Goal: Information Seeking & Learning: Learn about a topic

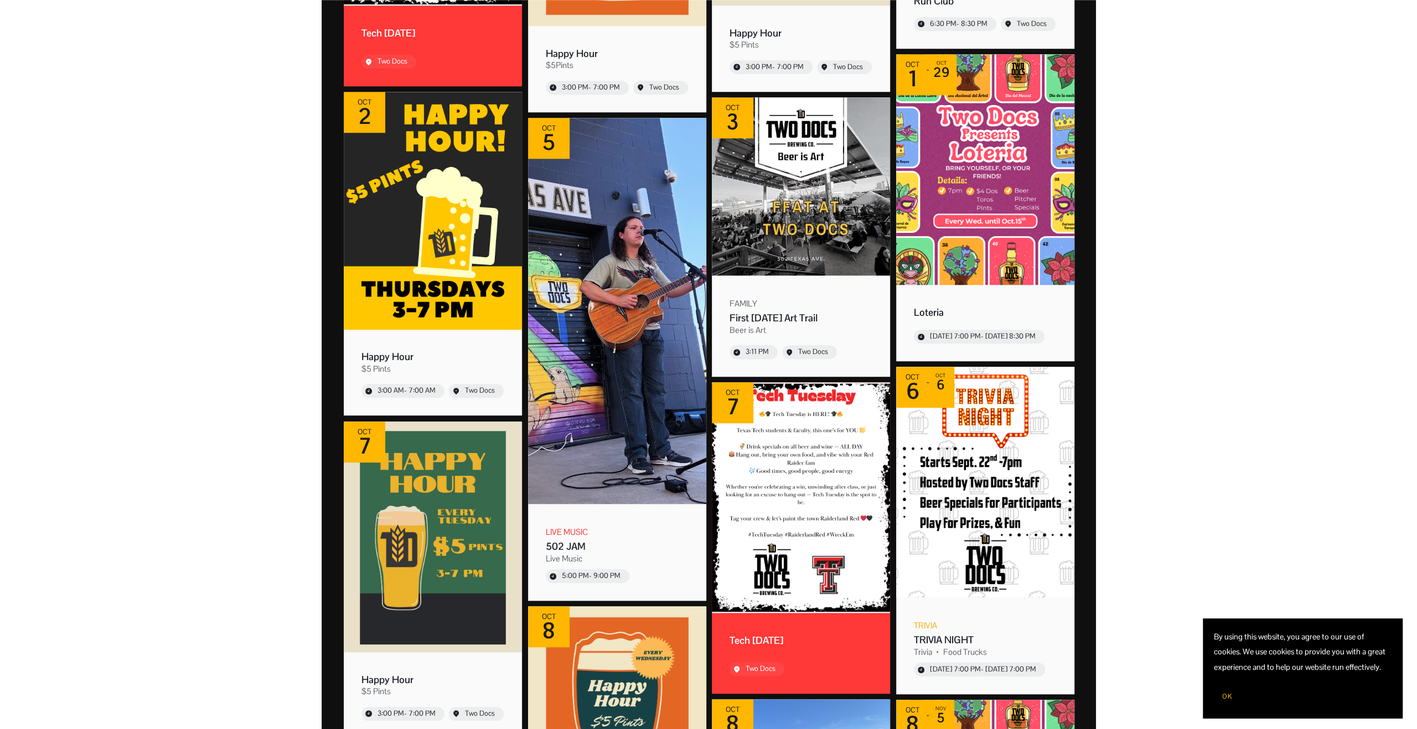
scroll to position [885, 0]
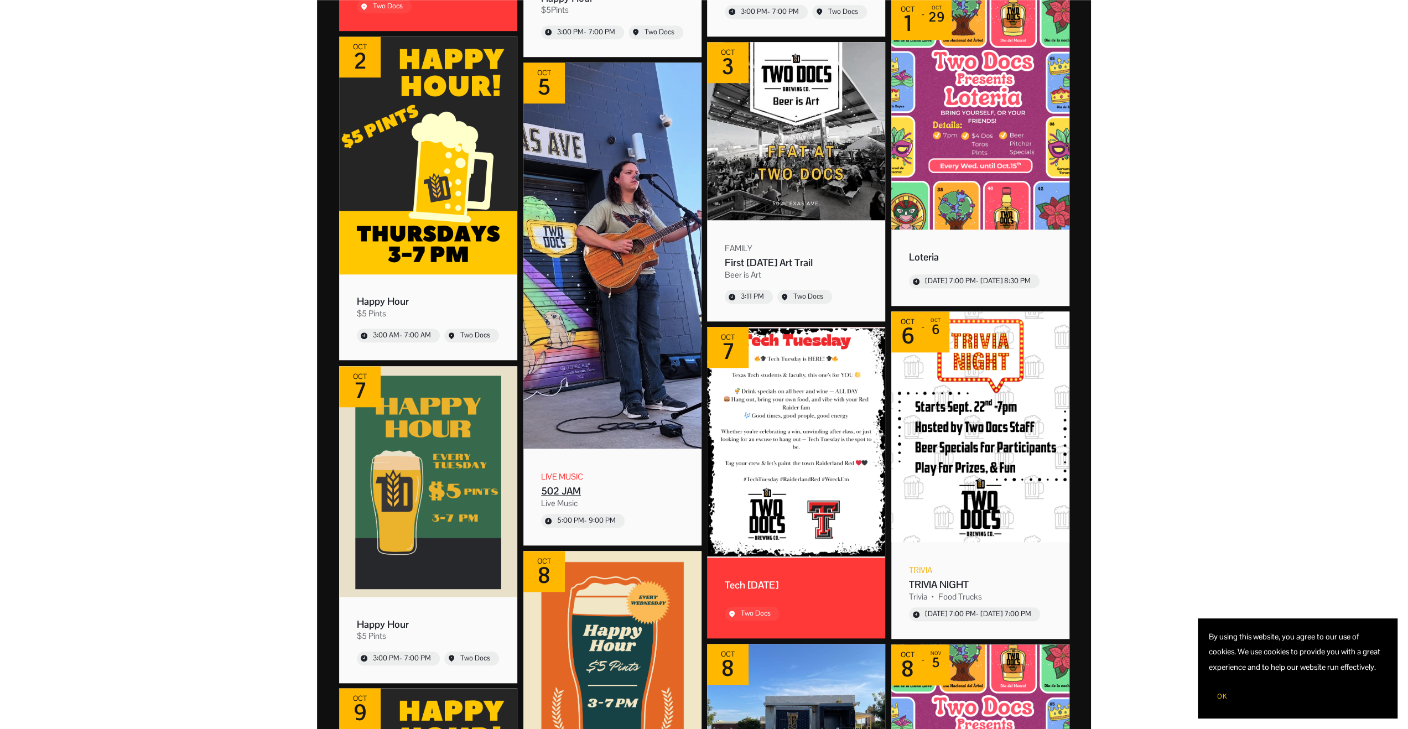
click at [618, 346] on img "Event: 502 JAM" at bounding box center [612, 256] width 178 height 386
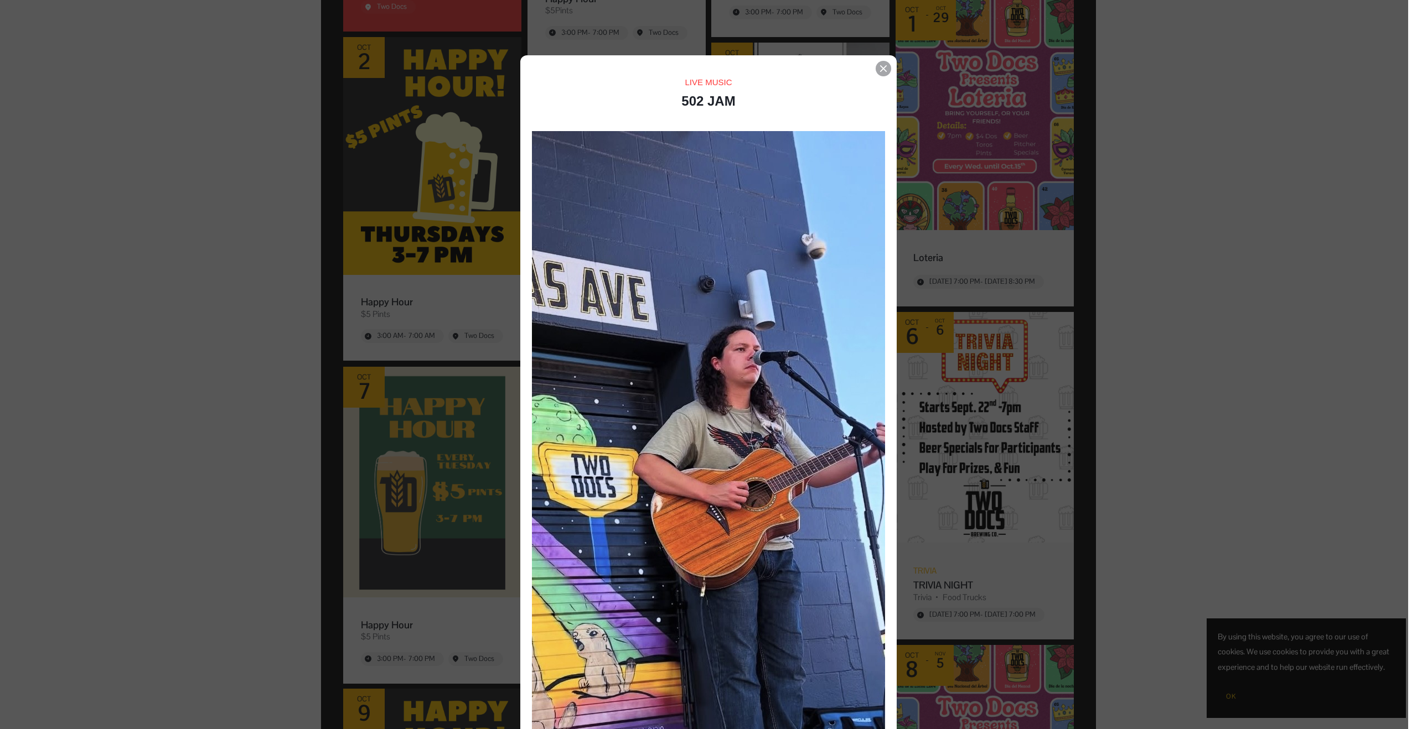
click at [880, 68] on icon "Event details popup" at bounding box center [883, 68] width 7 height 7
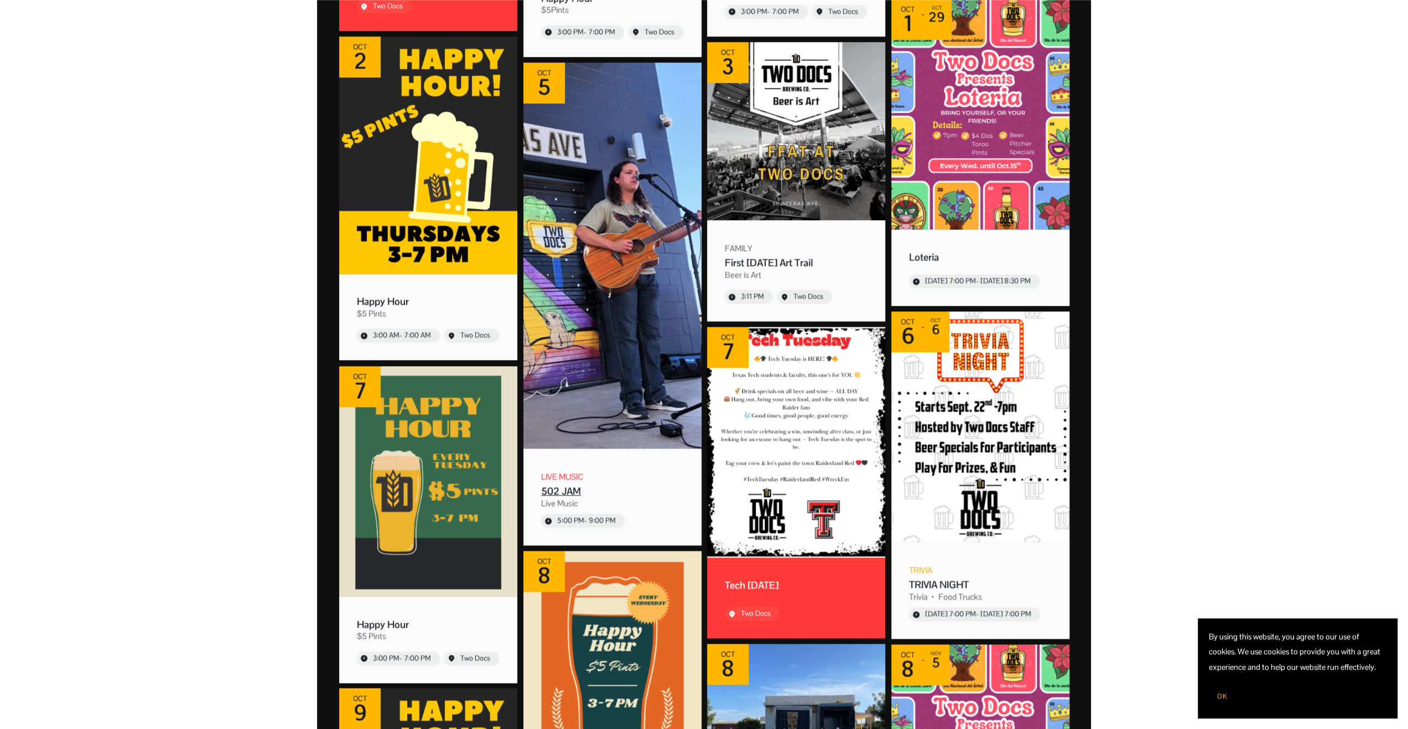
click at [564, 493] on div "502 JAM" at bounding box center [612, 491] width 143 height 13
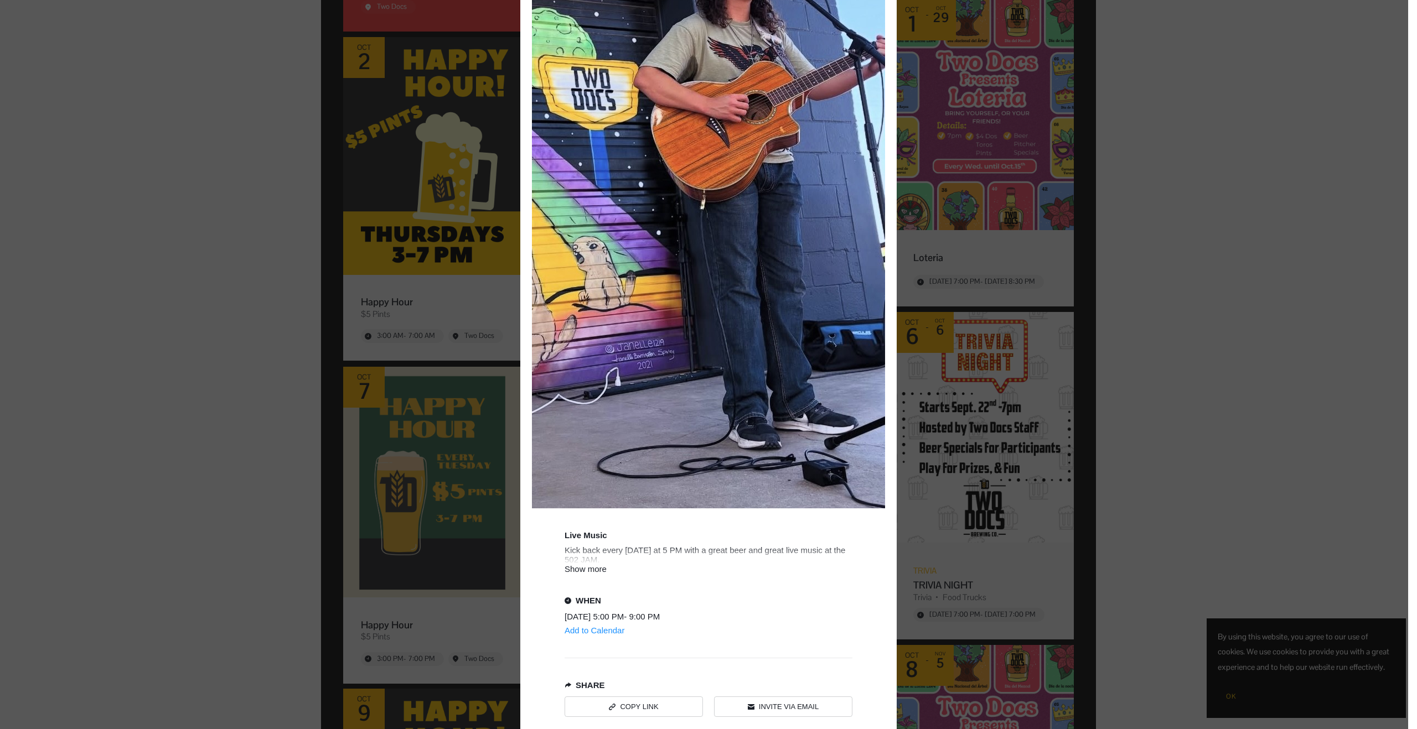
scroll to position [454, 0]
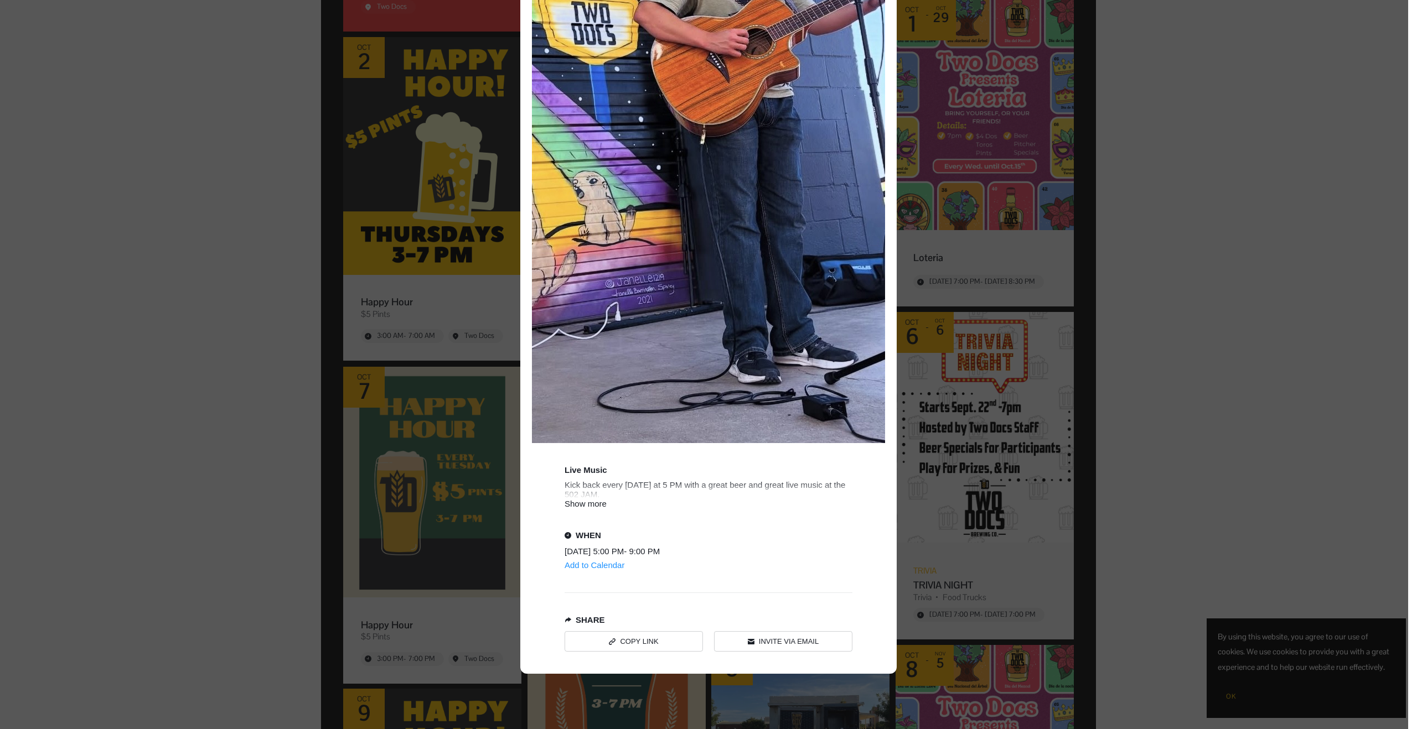
click at [581, 501] on div "Show more" at bounding box center [708, 503] width 288 height 9
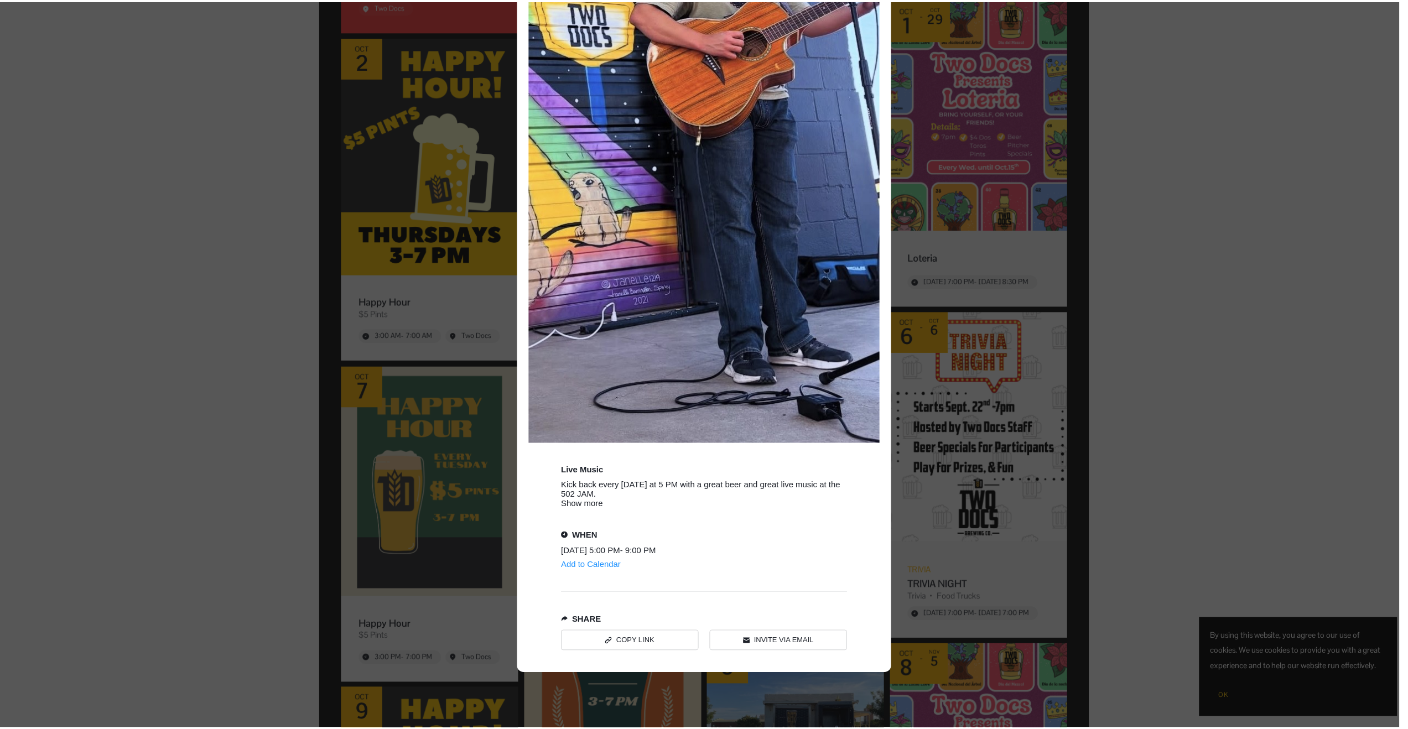
scroll to position [444, 0]
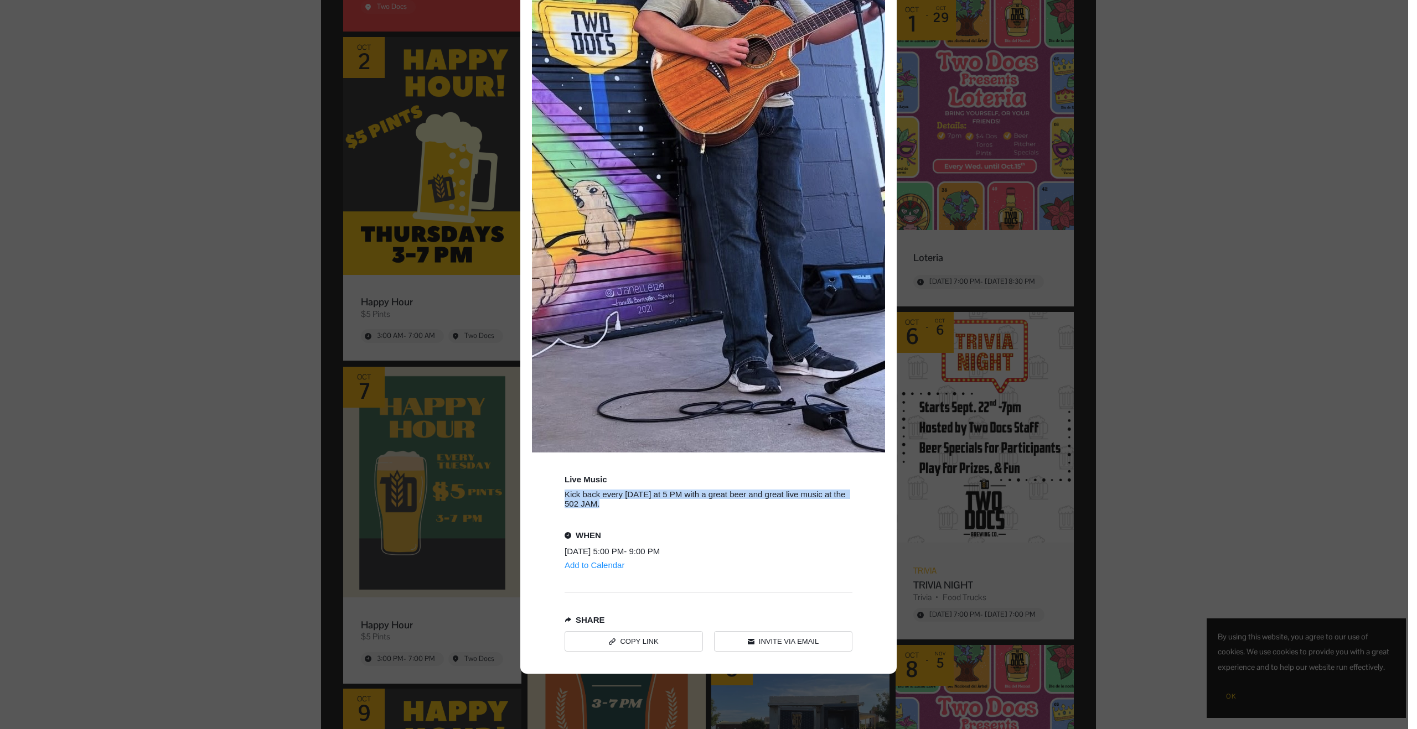
drag, startPoint x: 558, startPoint y: 494, endPoint x: 596, endPoint y: 501, distance: 39.0
click at [603, 504] on div "LIVE MUSIC 502 JAM Live Music Kick back every Sunday at 5 PM with a great beer …" at bounding box center [708, 143] width 376 height 1062
copy div "Kick back every Sunday at 5 PM with a great beer and great live music at the 50…"
click at [172, 442] on div "Event details popup" at bounding box center [704, 364] width 1408 height 729
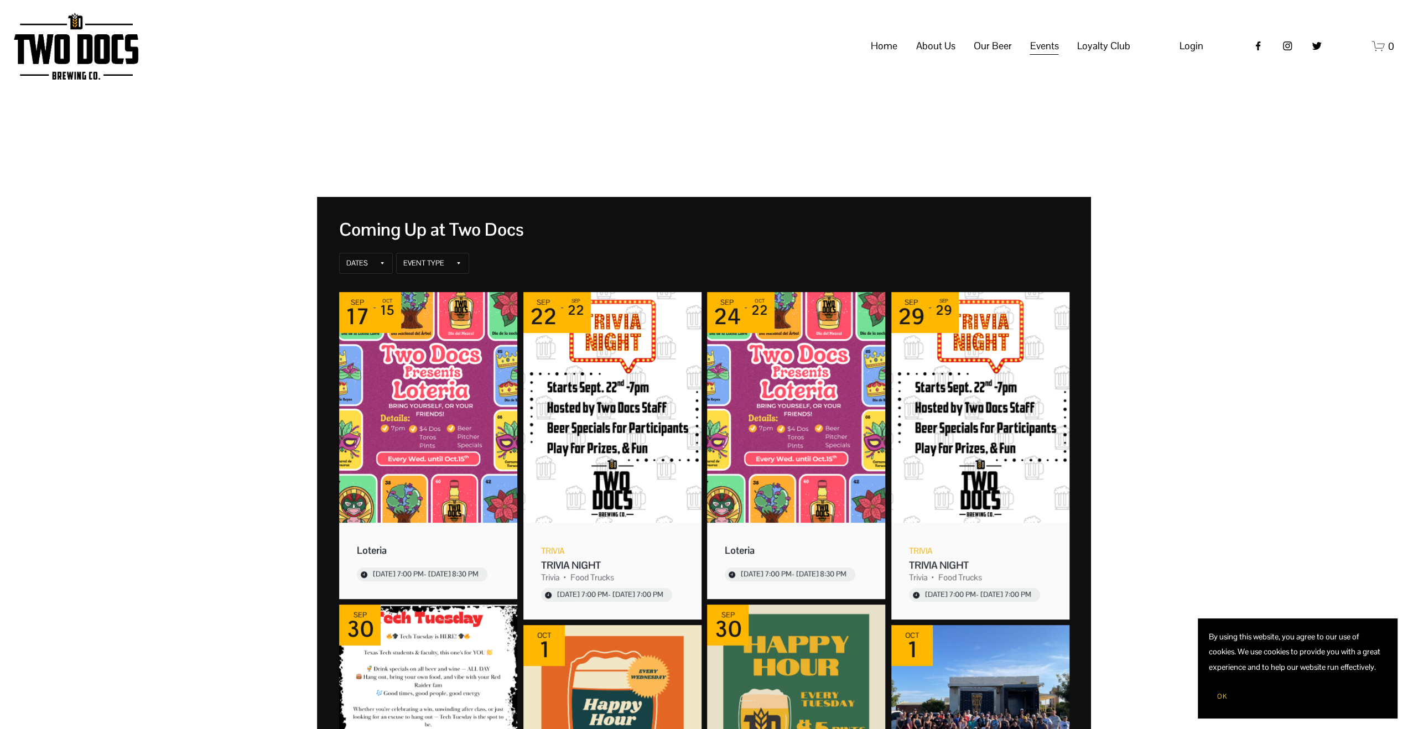
click at [895, 56] on link "Home" at bounding box center [884, 45] width 27 height 21
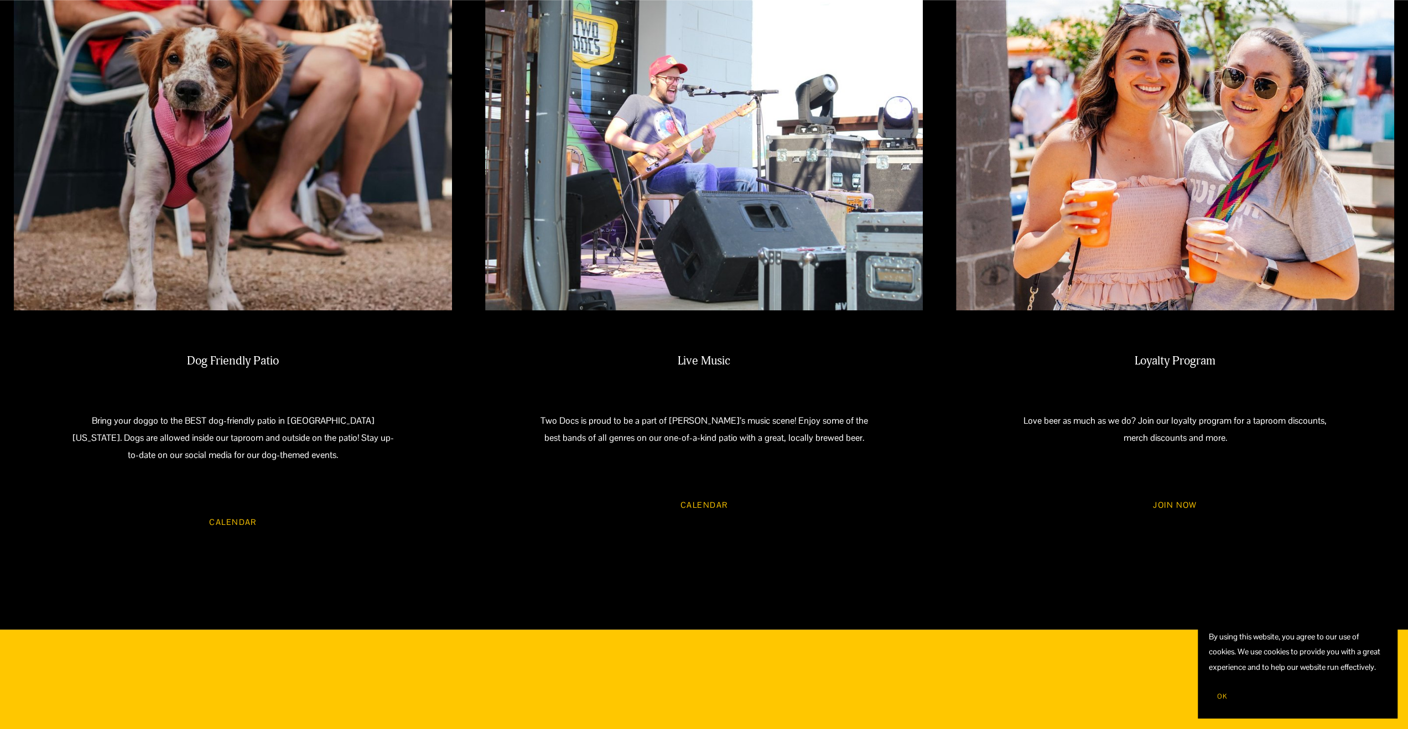
scroll to position [1549, 0]
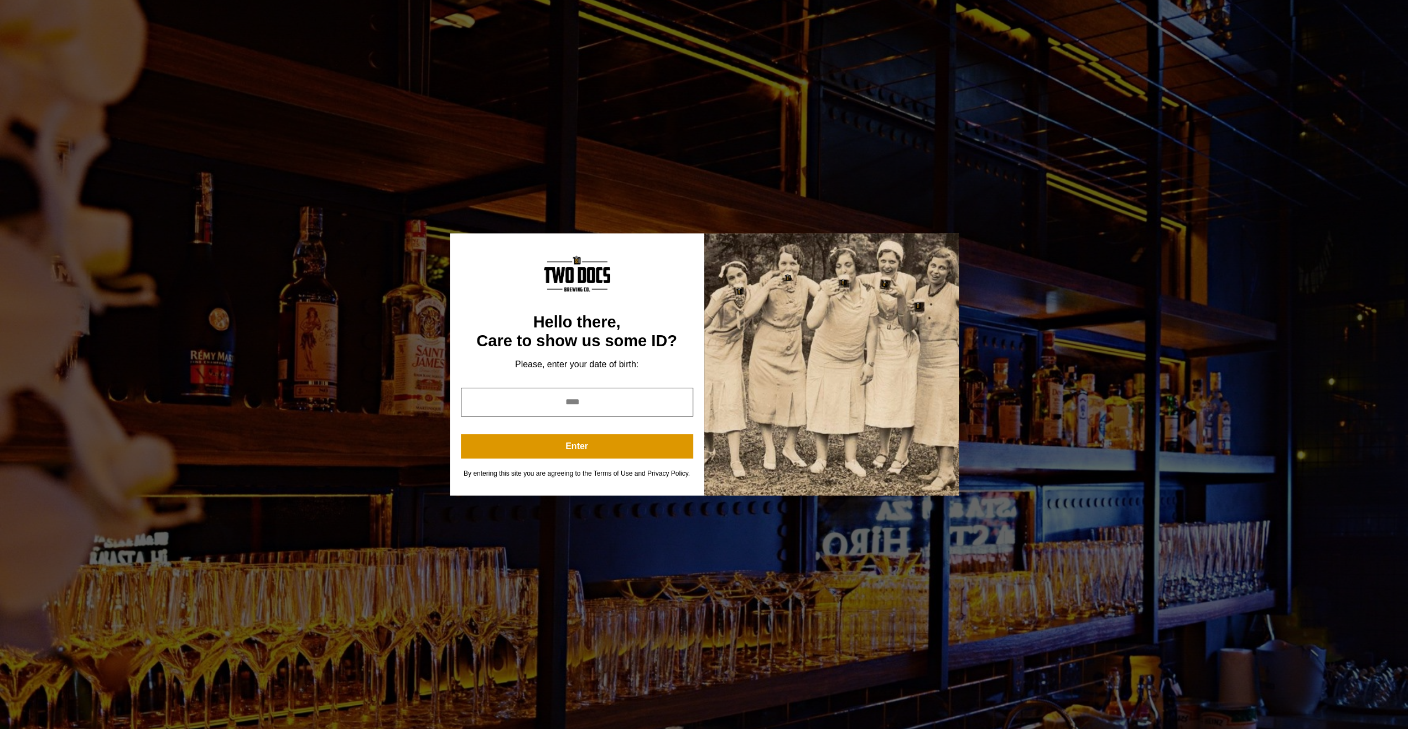
click at [649, 404] on input "year" at bounding box center [577, 402] width 232 height 29
type input "****"
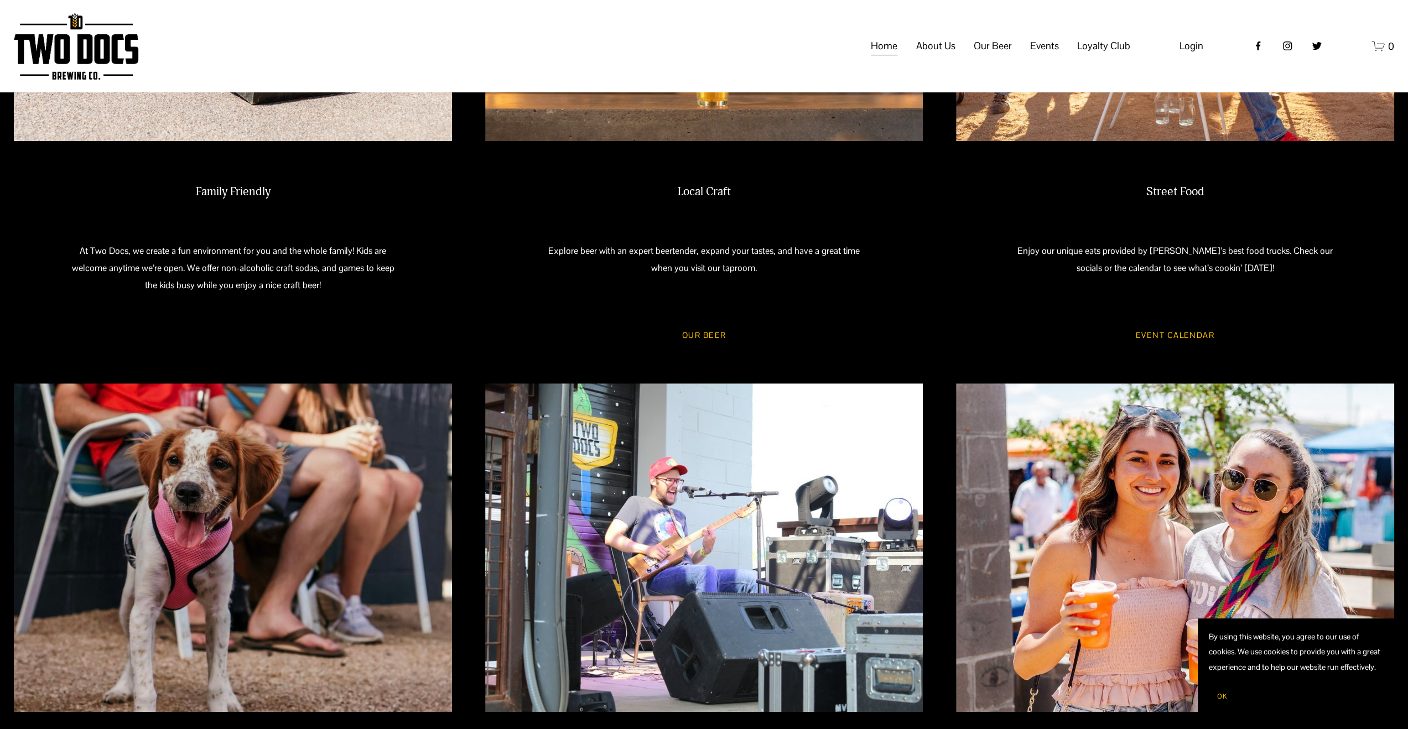
scroll to position [637, 0]
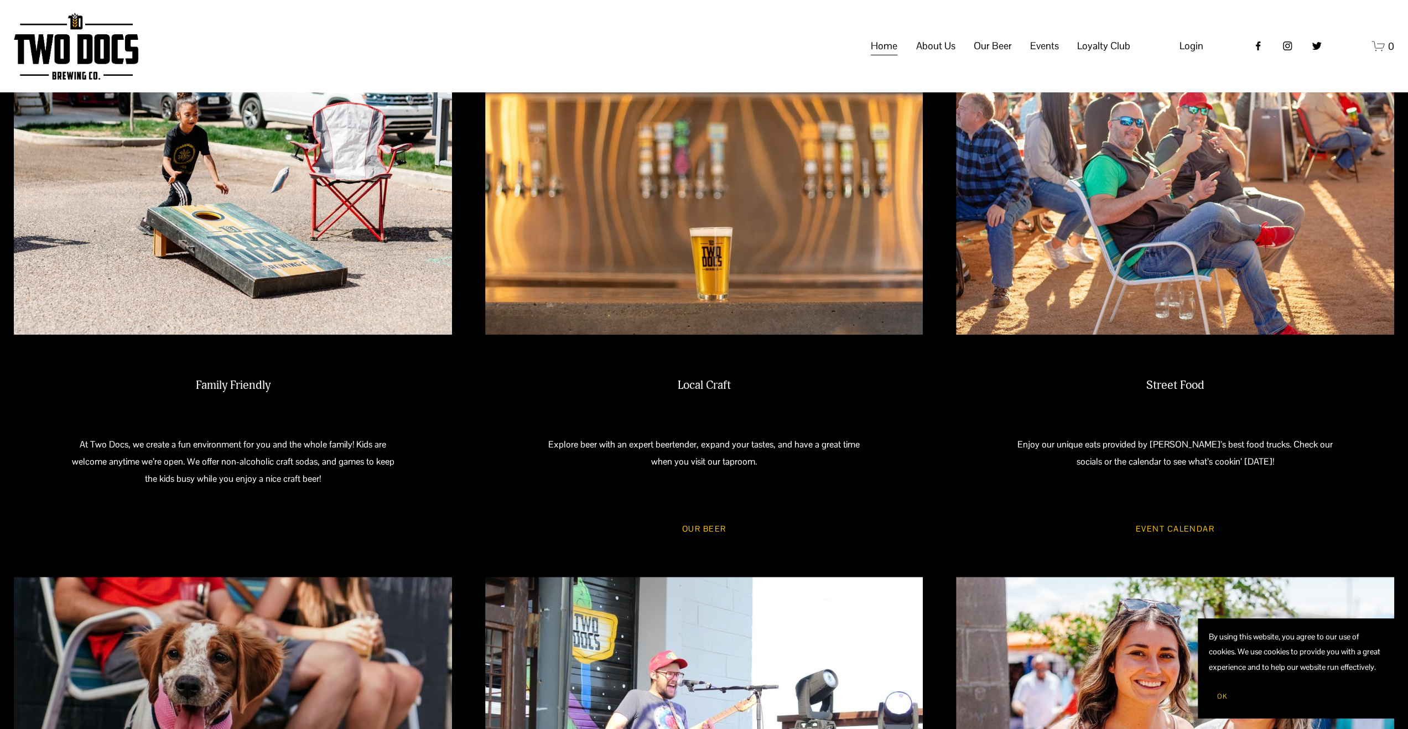
click at [1040, 55] on span "Events" at bounding box center [1044, 46] width 29 height 19
click at [0, 0] on span "Calendar" at bounding box center [0, 0] width 0 height 0
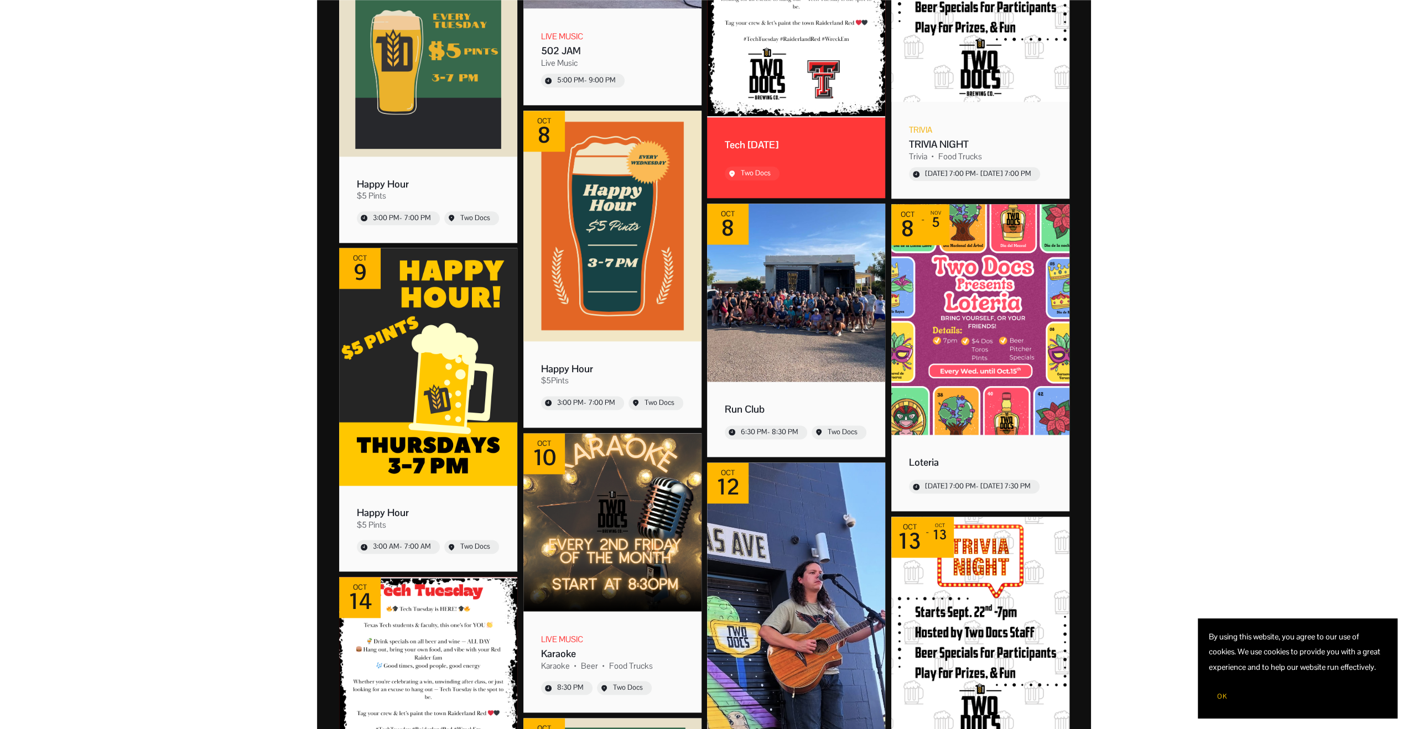
scroll to position [1328, 0]
